Goal: Find specific page/section: Find specific page/section

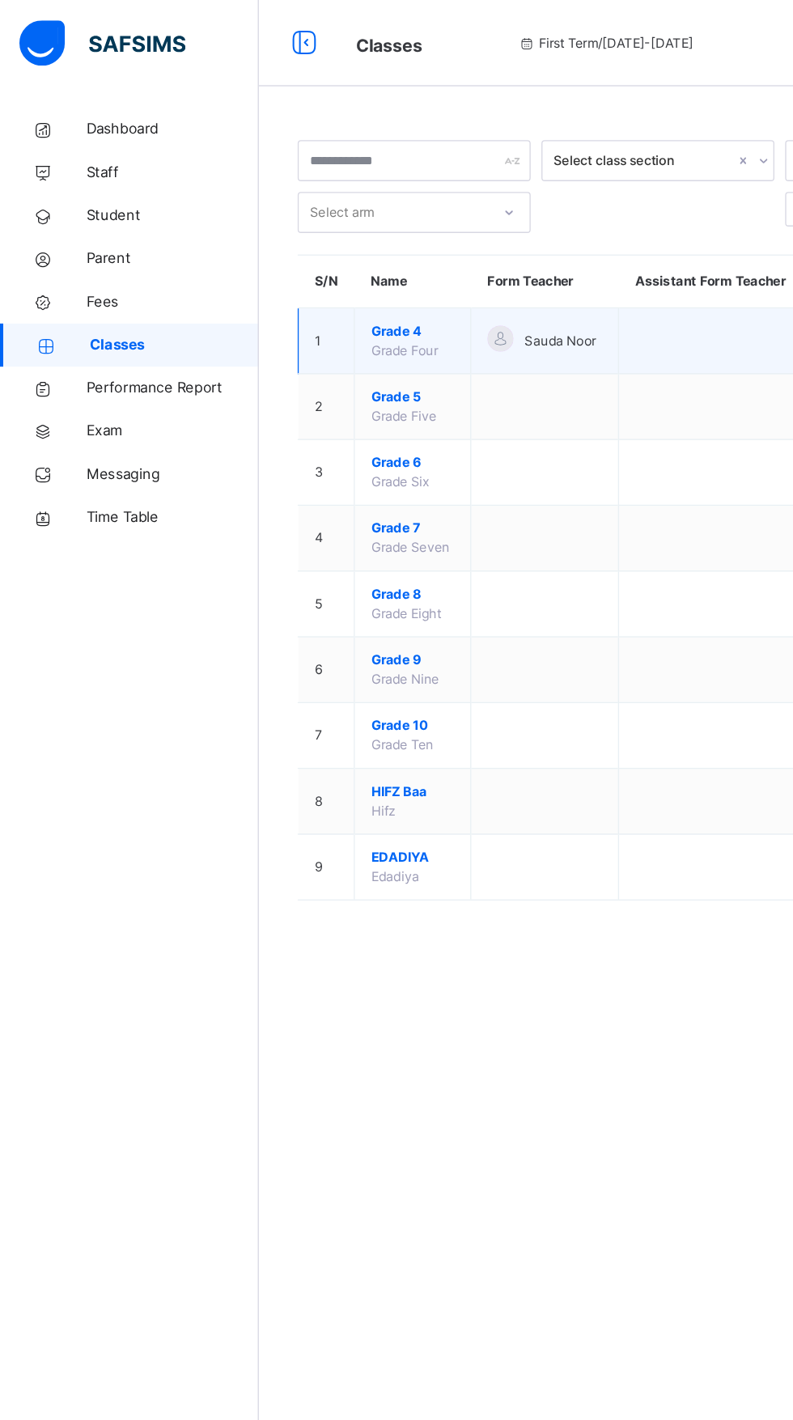
click at [300, 248] on span "Grade 4" at bounding box center [309, 248] width 62 height 15
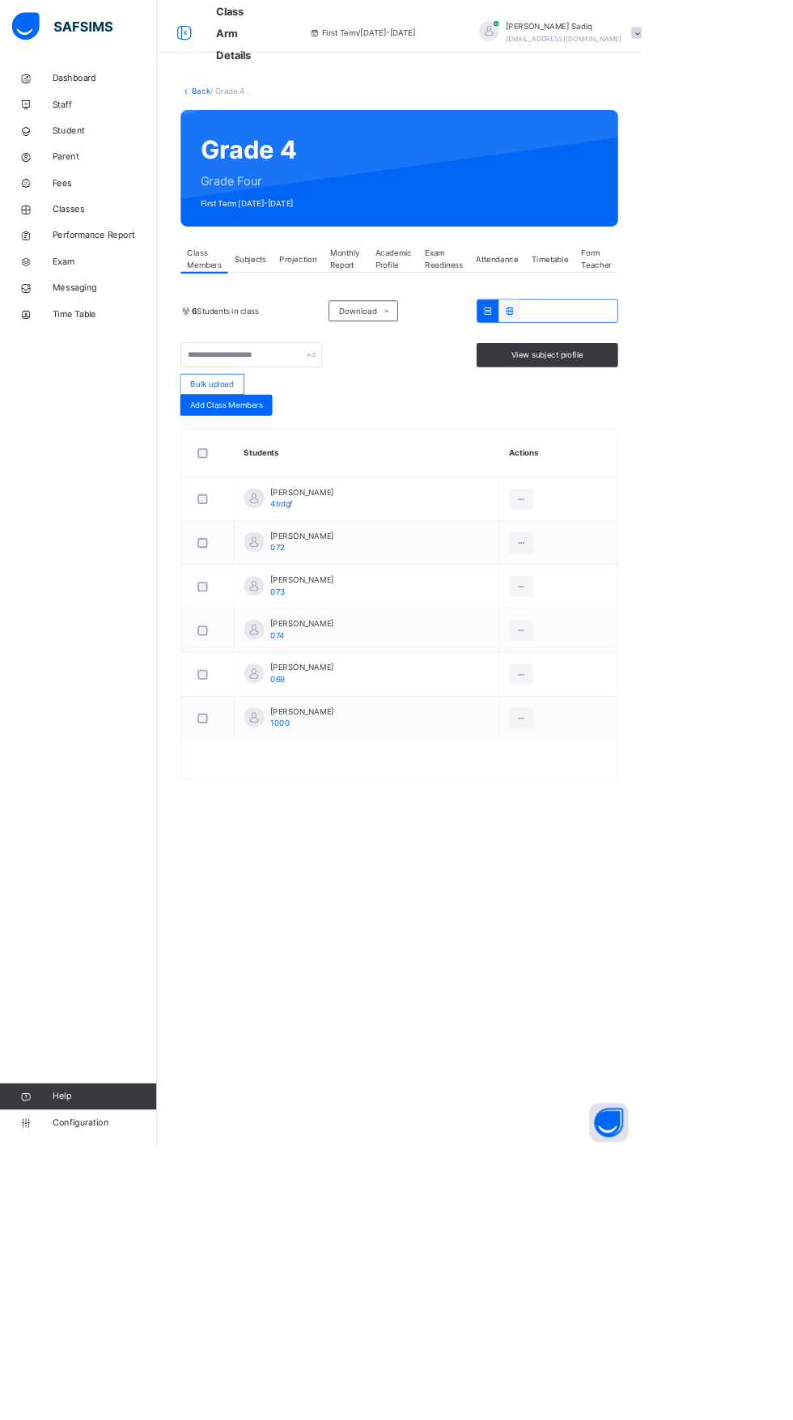
click at [367, 321] on span "Projection" at bounding box center [369, 320] width 46 height 15
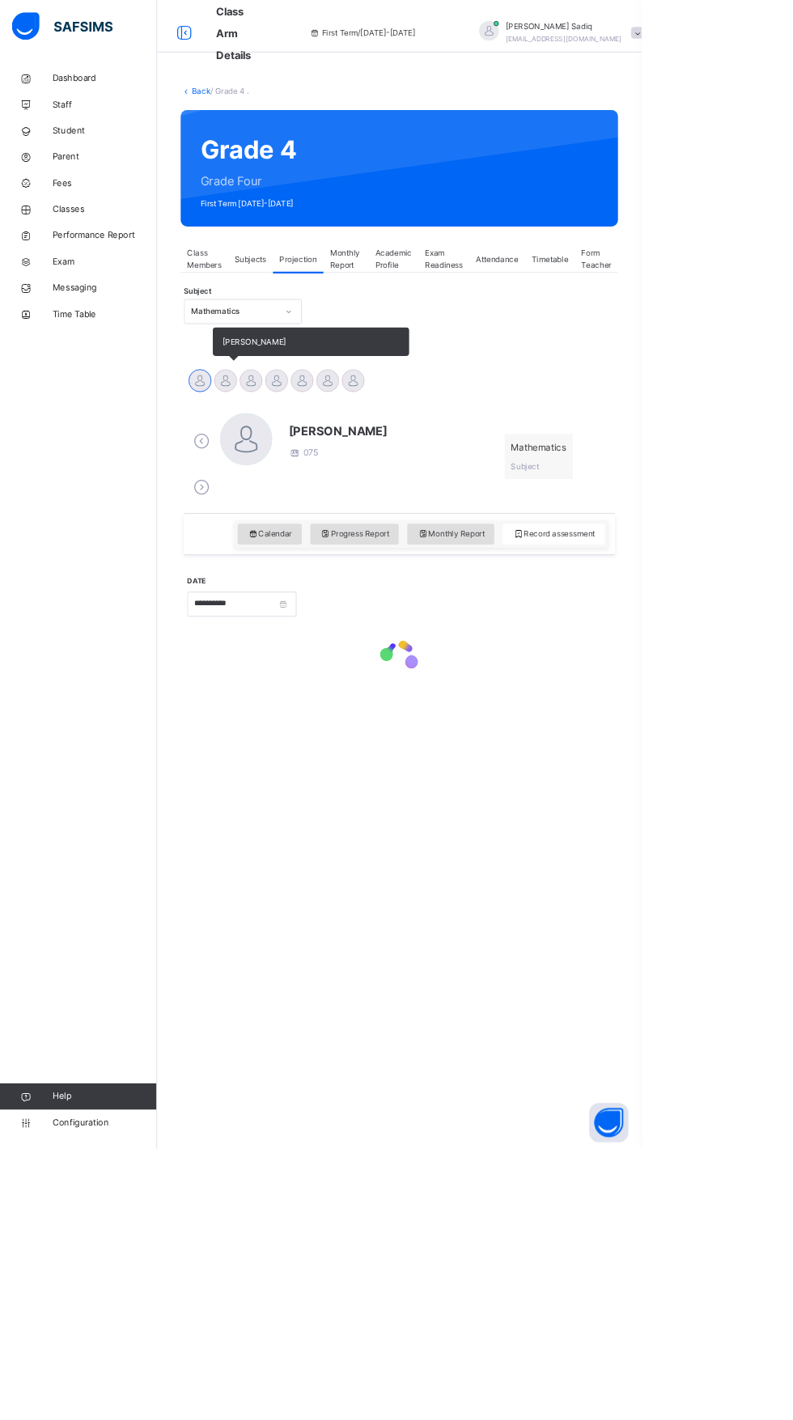
click at [282, 477] on div at bounding box center [279, 470] width 28 height 28
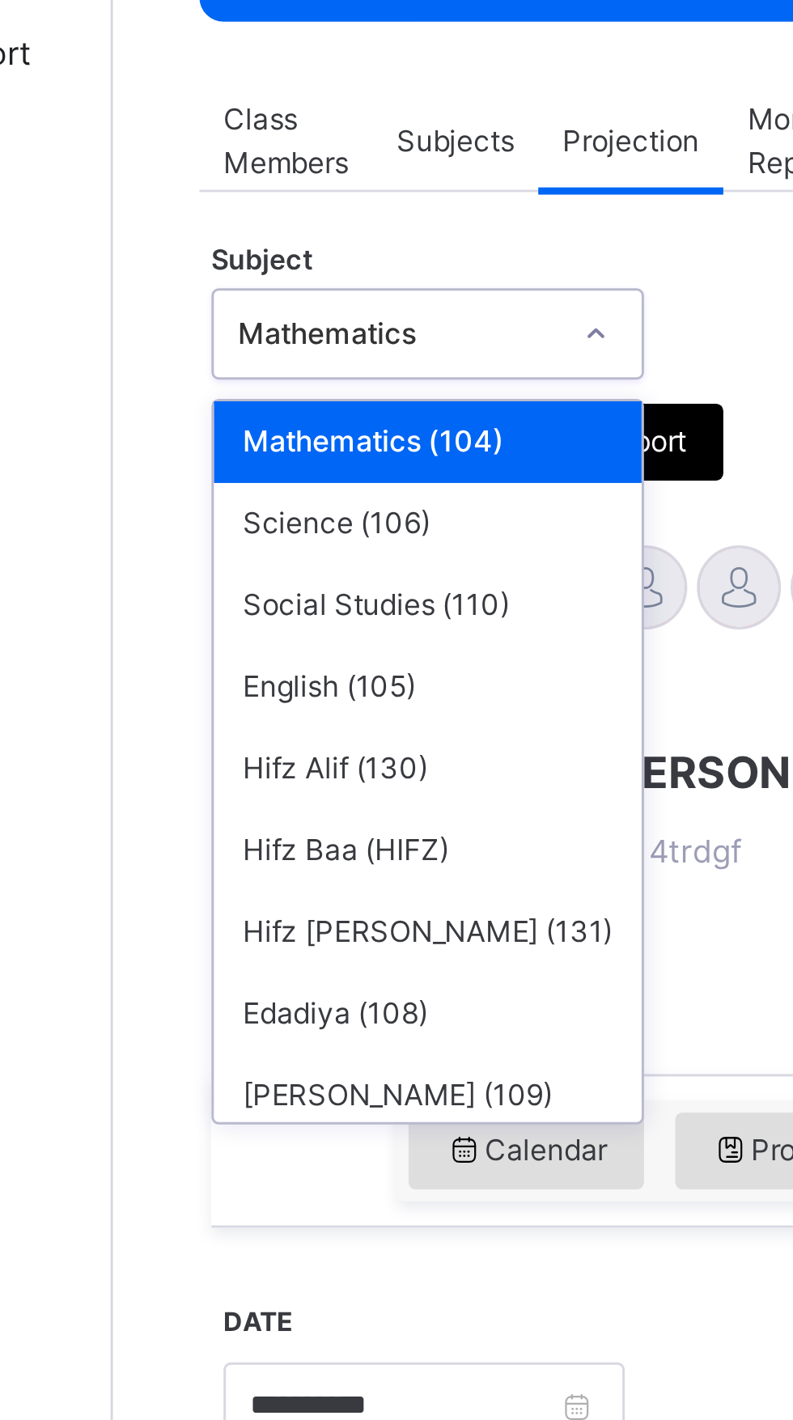
click at [236, 418] on div "Mathematics (104)" at bounding box center [300, 422] width 144 height 28
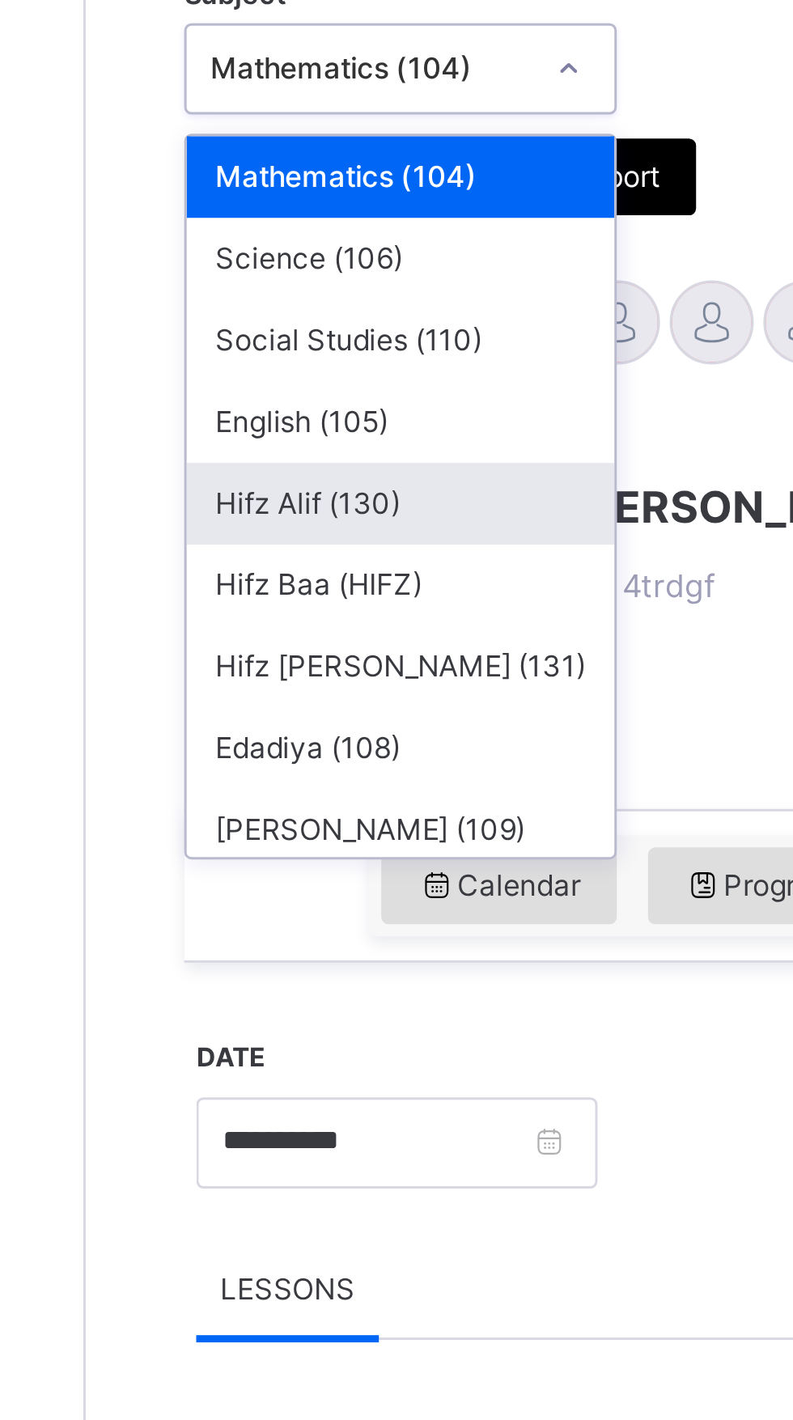
click at [298, 541] on div "Hifz Alif (130)" at bounding box center [300, 532] width 144 height 28
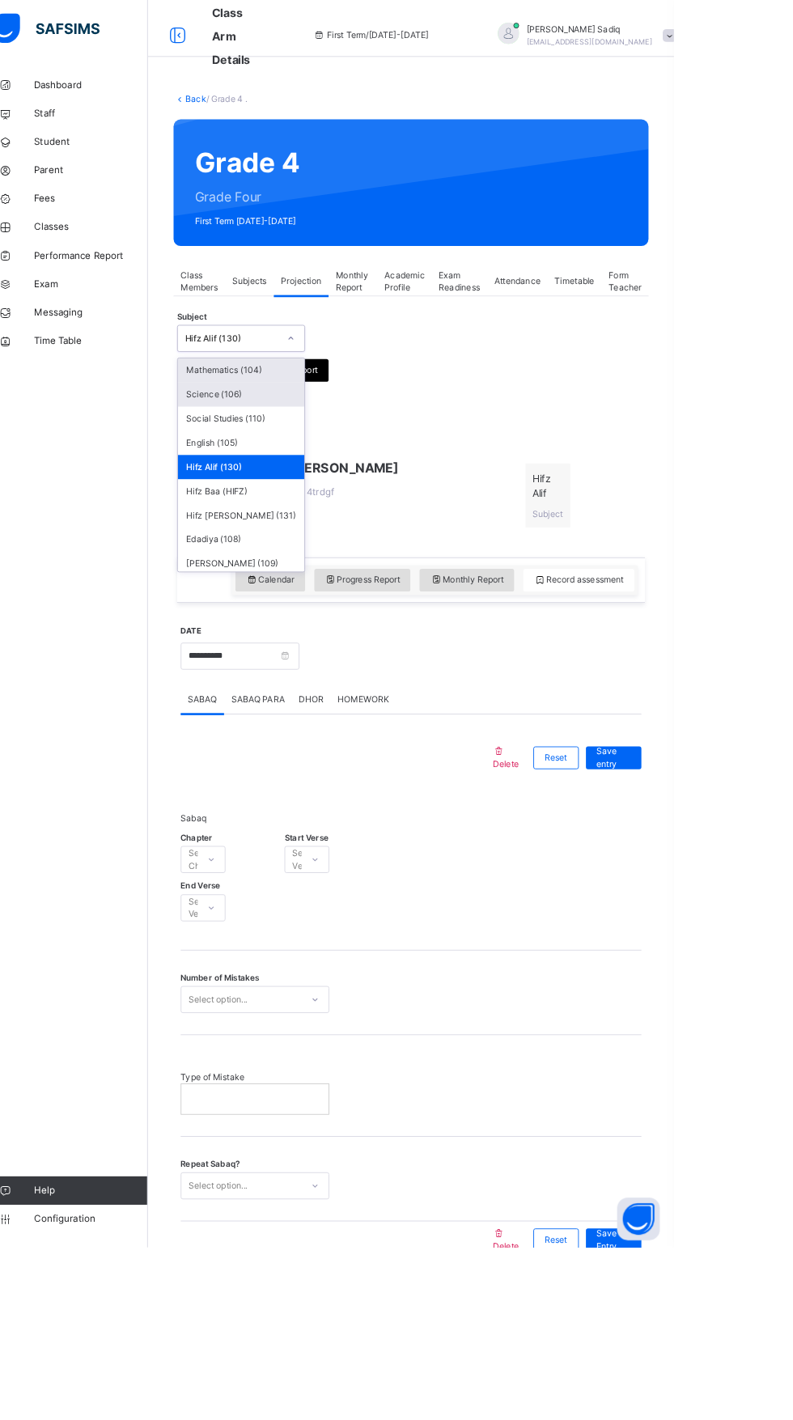
click at [282, 449] on div "Science (106)" at bounding box center [300, 449] width 144 height 28
